Goal: Task Accomplishment & Management: Manage account settings

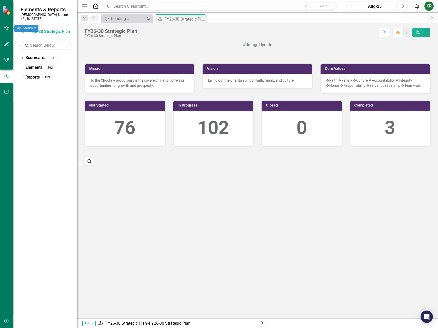
click at [9, 29] on icon "button" at bounding box center [6, 28] width 5 height 4
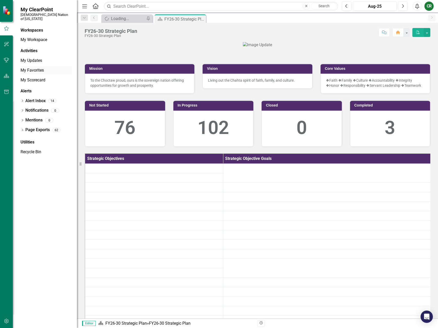
click at [34, 67] on link "My Favorites" at bounding box center [46, 70] width 51 height 6
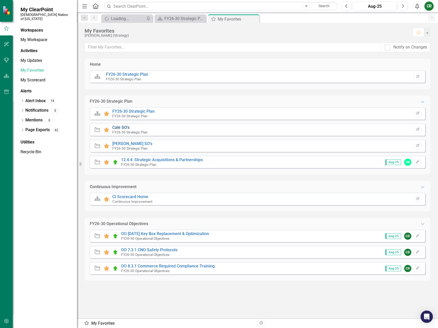
click at [116, 128] on link "Cale SO's" at bounding box center [120, 127] width 17 height 5
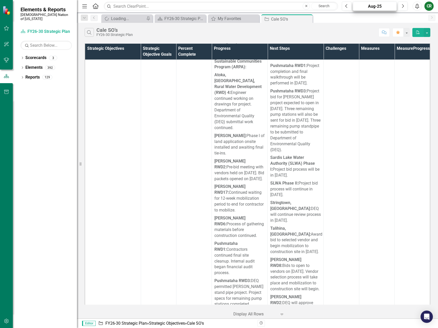
scroll to position [724, 0]
click at [400, 8] on button "Next" at bounding box center [402, 6] width 9 height 9
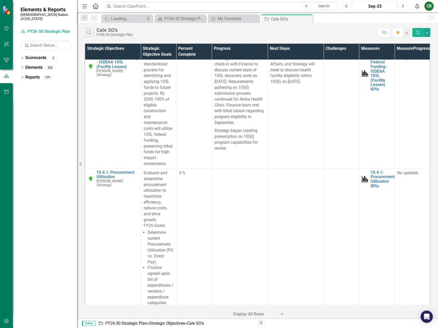
scroll to position [3707, 0]
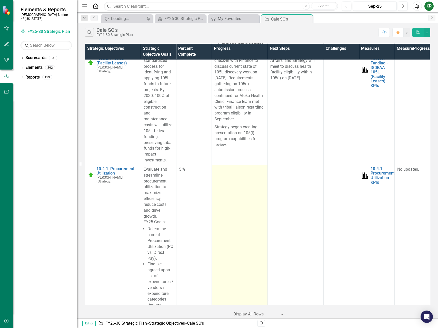
click at [229, 165] on td at bounding box center [240, 261] width 56 height 193
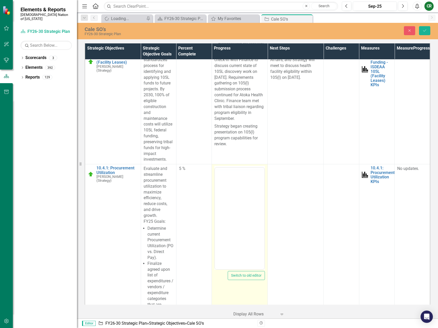
scroll to position [0, 0]
click at [232, 187] on body "Rich Text Area. Press ALT-0 for help." at bounding box center [240, 218] width 50 height 77
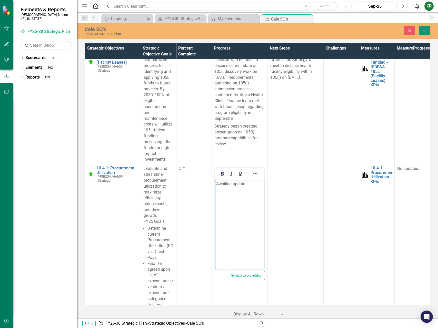
click at [424, 31] on icon "Save" at bounding box center [424, 31] width 5 height 4
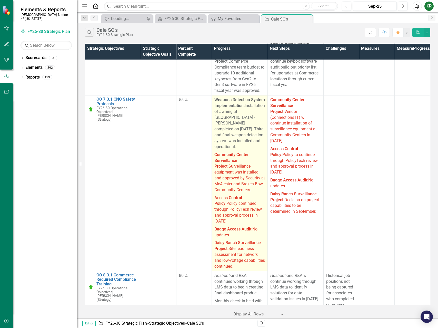
scroll to position [5190, 0]
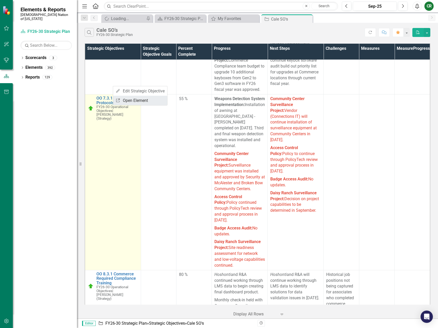
click at [125, 102] on link "Link Open Element" at bounding box center [140, 100] width 54 height 9
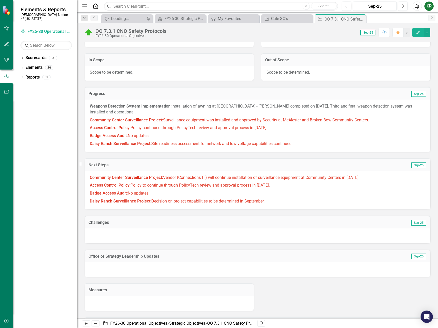
scroll to position [137, 0]
click at [213, 121] on span "Surveillance equipment was installed and approved by Security at McAlester and …" at bounding box center [266, 119] width 206 height 5
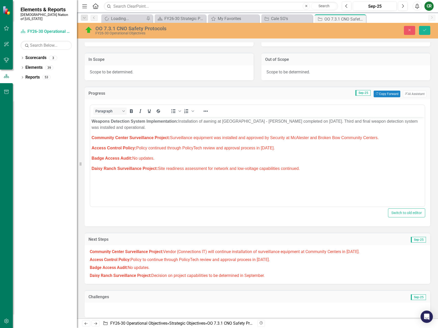
scroll to position [0, 0]
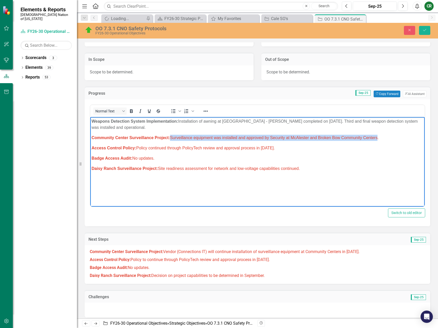
drag, startPoint x: 379, startPoint y: 138, endPoint x: 174, endPoint y: 137, distance: 204.2
click at [172, 137] on span "Surveillance equipment was installed and approved by Security at McAlester and …" at bounding box center [274, 137] width 209 height 4
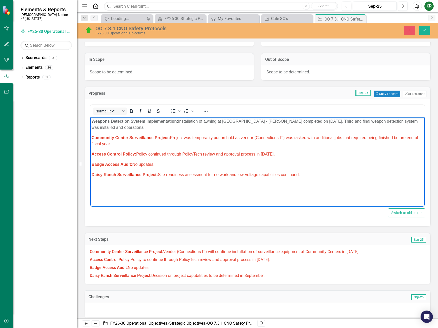
click at [360, 250] on span "Community Center Surveillance Project: Vendor (Connections IT) will continue in…" at bounding box center [225, 251] width 270 height 5
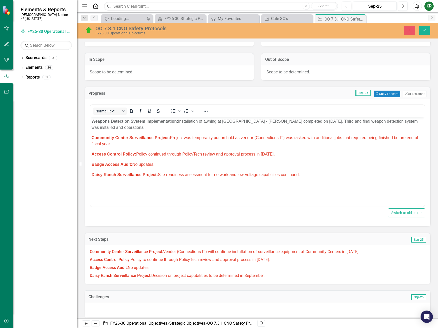
click at [360, 254] on span "Community Center Surveillance Project: Vendor (Connections IT) will continue in…" at bounding box center [225, 251] width 270 height 5
click at [360, 253] on span "Community Center Surveillance Project: Vendor (Connections IT) will continue in…" at bounding box center [225, 251] width 270 height 5
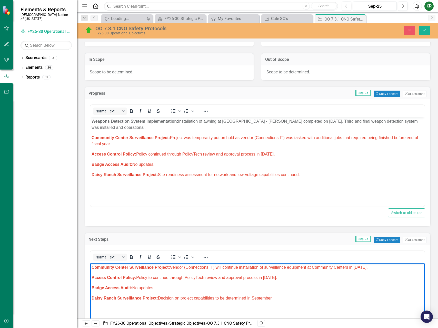
drag, startPoint x: 375, startPoint y: 267, endPoint x: 229, endPoint y: 267, distance: 145.7
click at [226, 268] on span "Community Center Surveillance Project: Vendor (Connections IT) will continue in…" at bounding box center [230, 267] width 276 height 4
click at [216, 137] on span "Project was temporarily put on hold as vendor (Connections IT) was tasked with …" at bounding box center [255, 140] width 327 height 11
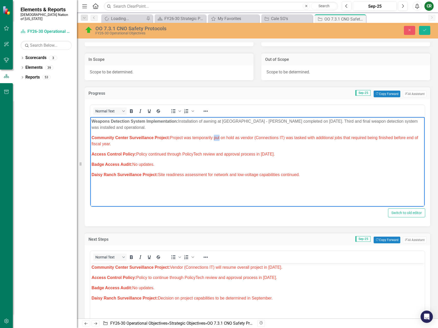
click at [216, 137] on span "Project was temporarily put on hold as vendor (Connections IT) was tasked with …" at bounding box center [255, 140] width 327 height 11
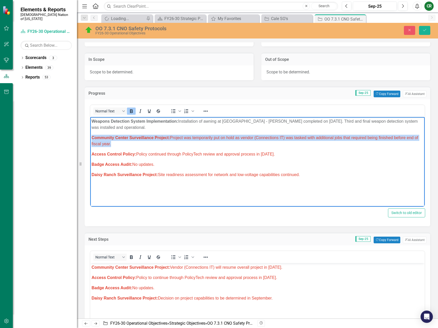
click at [216, 137] on span "Project was temporarily put on hold as vendor (Connections IT) was tasked with …" at bounding box center [255, 140] width 327 height 11
click at [208, 108] on icon "Reveal or hide additional toolbar items" at bounding box center [206, 111] width 6 height 6
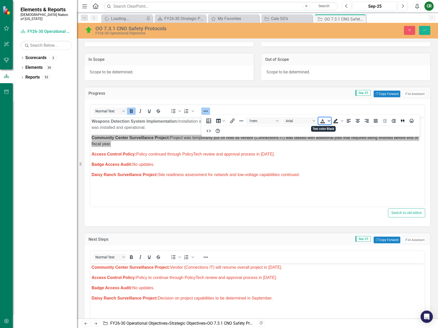
click at [328, 122] on icon "Text color Black" at bounding box center [329, 121] width 3 height 3
click at [337, 159] on icon "Remove color" at bounding box center [337, 159] width 5 height 5
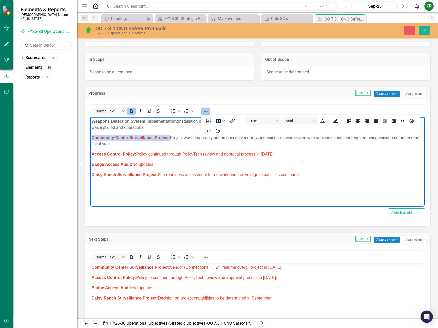
click at [202, 110] on button "Reveal or hide additional toolbar items" at bounding box center [205, 110] width 9 height 7
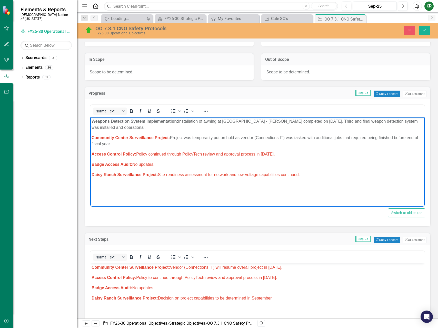
click at [206, 154] on span "Access Control Policy: Policy continued through PolicyTech review and approval …" at bounding box center [183, 154] width 183 height 4
click at [170, 138] on strong "Community Center Surveillance Project:" at bounding box center [131, 137] width 78 height 4
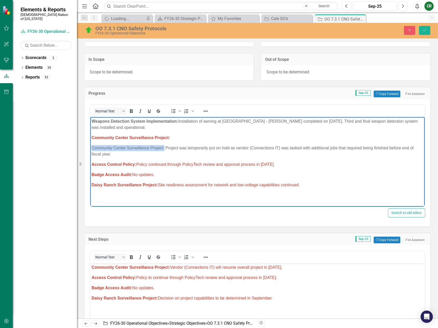
drag, startPoint x: 92, startPoint y: 148, endPoint x: 164, endPoint y: 148, distance: 72.3
click at [164, 148] on span "Community Center Surveillance Project: Project was temporarily put on hold as v…" at bounding box center [253, 150] width 322 height 11
click at [206, 166] on span "Access Control Policy: Policy continued through PolicyTech review and approval …" at bounding box center [183, 164] width 183 height 4
drag, startPoint x: 174, startPoint y: 139, endPoint x: 92, endPoint y: 137, distance: 82.3
click at [92, 137] on p "Community Center Surveillance Project:" at bounding box center [258, 137] width 332 height 6
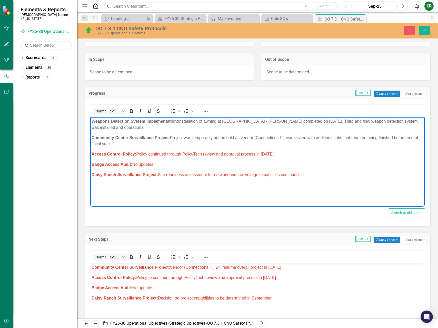
click at [174, 266] on span "Community Center Surveillance Project: Vendor (Connections IT) will resume over…" at bounding box center [187, 267] width 191 height 4
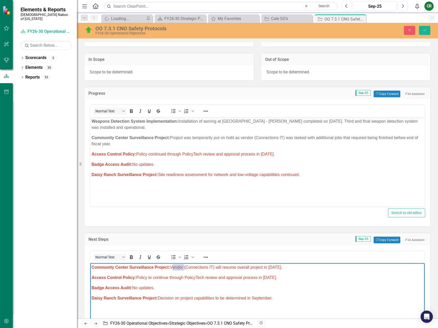
click at [174, 266] on span "Community Center Surveillance Project: Vendor (Connections IT) will resume over…" at bounding box center [187, 267] width 191 height 4
click at [204, 257] on icon "Reveal or hide additional toolbar items" at bounding box center [206, 256] width 4 height 1
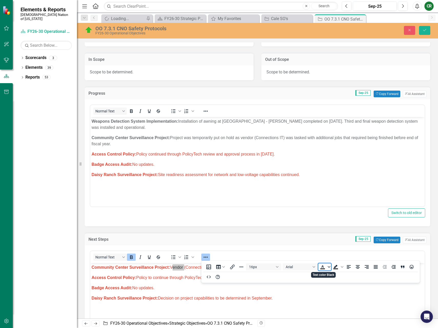
click at [329, 266] on icon "Text color Black" at bounding box center [329, 266] width 3 height 3
click at [337, 305] on icon "Remove color" at bounding box center [338, 305] width 4 height 4
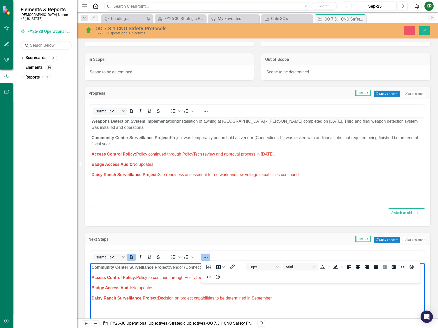
drag, startPoint x: 181, startPoint y: 291, endPoint x: 201, endPoint y: 268, distance: 30.0
click at [182, 290] on body "Community Center Surveillance Project: Vendor (Connections IT) will resume over…" at bounding box center [257, 301] width 334 height 77
click at [206, 256] on icon "Reveal or hide additional toolbar items" at bounding box center [206, 257] width 6 height 6
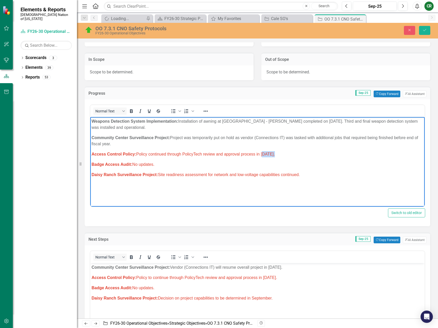
drag, startPoint x: 274, startPoint y: 154, endPoint x: 262, endPoint y: 155, distance: 12.8
click at [262, 155] on span "Access Control Policy: Policy continued through PolicyTech review and approval …" at bounding box center [183, 154] width 183 height 4
click at [243, 154] on span "Access Control Policy: Policy continued through PolicyTech review and approval …" at bounding box center [174, 154] width 165 height 4
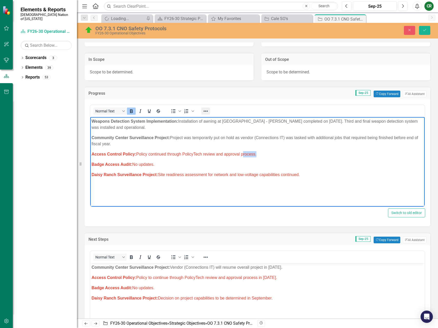
click at [207, 111] on icon "Reveal or hide additional toolbar items" at bounding box center [206, 111] width 4 height 1
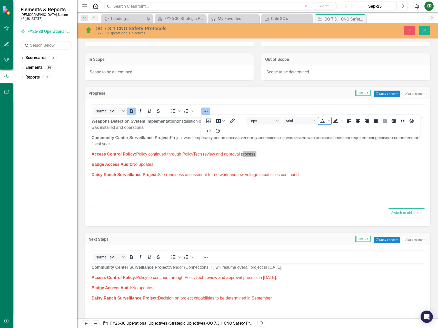
click at [329, 121] on icon "Text color" at bounding box center [329, 121] width 3 height 3
click at [338, 160] on icon "Remove color" at bounding box center [337, 159] width 5 height 5
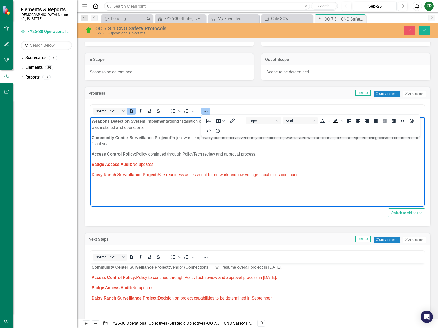
click at [208, 111] on icon "Reveal or hide additional toolbar items" at bounding box center [206, 111] width 6 height 6
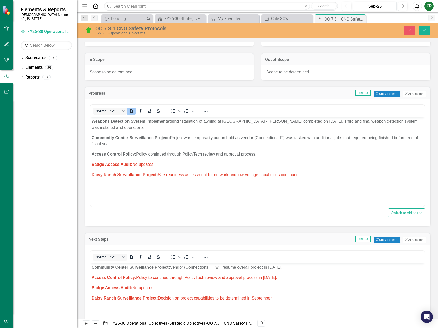
click at [213, 158] on body "Weapons Detection System Implementation: Installation of awning at Choctaw Casi…" at bounding box center [257, 155] width 334 height 77
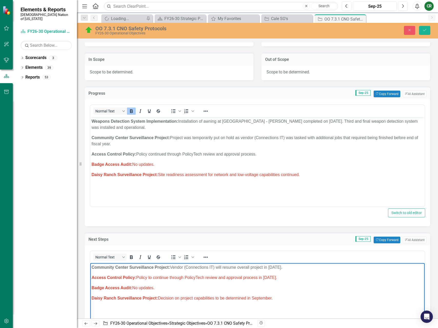
drag, startPoint x: 294, startPoint y: 278, endPoint x: 263, endPoint y: 277, distance: 31.0
click at [263, 277] on span "Access Control Policy: Policy to continue through PolicyTech review and approva…" at bounding box center [185, 277] width 186 height 4
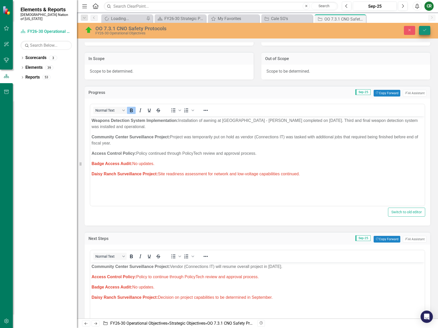
click at [423, 32] on button "Save" at bounding box center [424, 30] width 11 height 9
